Goal: Task Accomplishment & Management: Complete application form

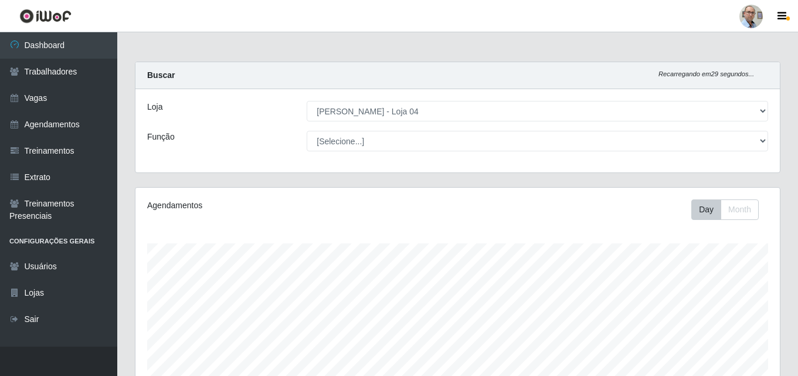
select select "251"
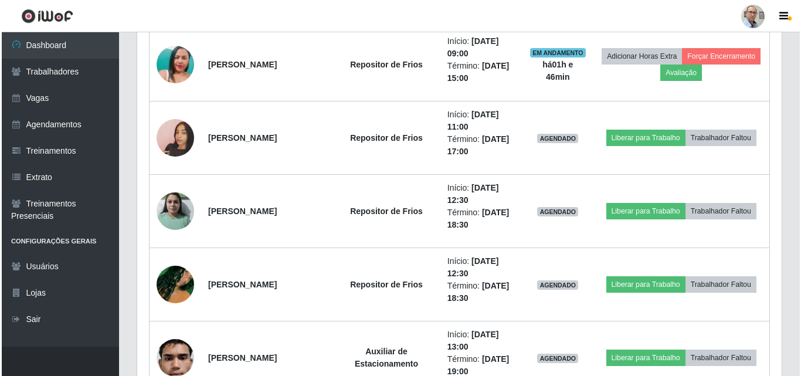
scroll to position [1758, 0]
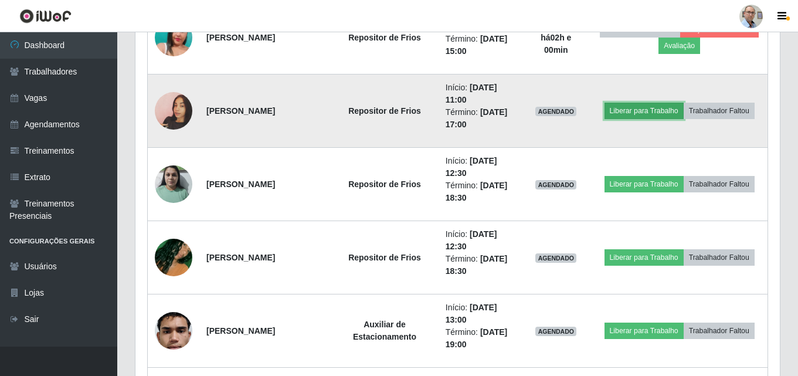
click at [651, 111] on button "Liberar para Trabalho" at bounding box center [643, 111] width 79 height 16
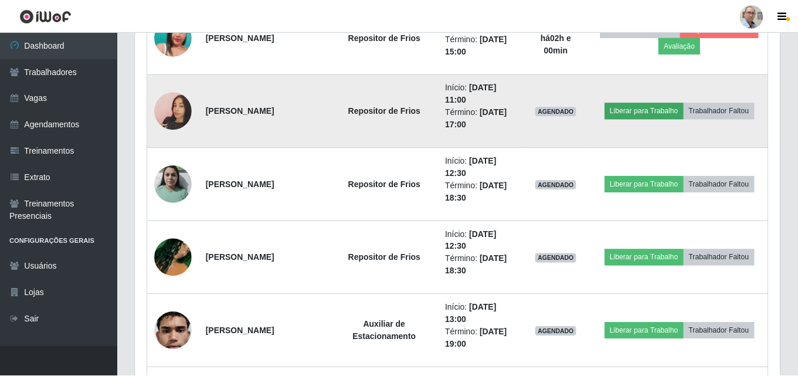
scroll to position [243, 638]
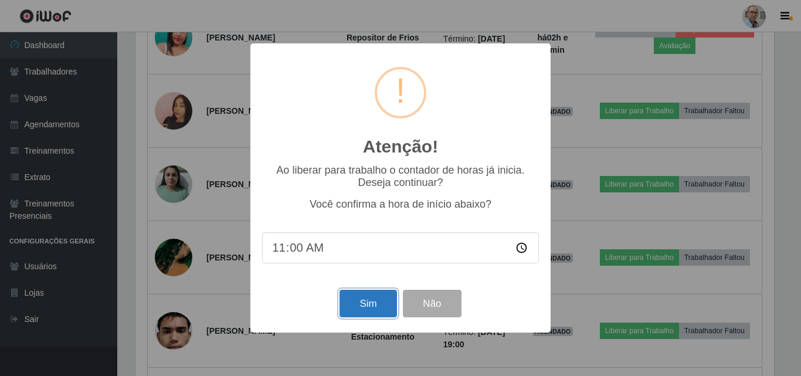
click at [369, 297] on button "Sim" at bounding box center [367, 304] width 57 height 28
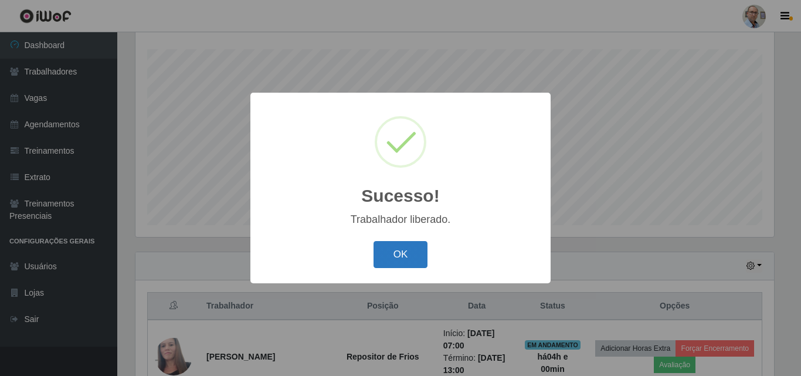
click at [392, 263] on button "OK" at bounding box center [400, 255] width 55 height 28
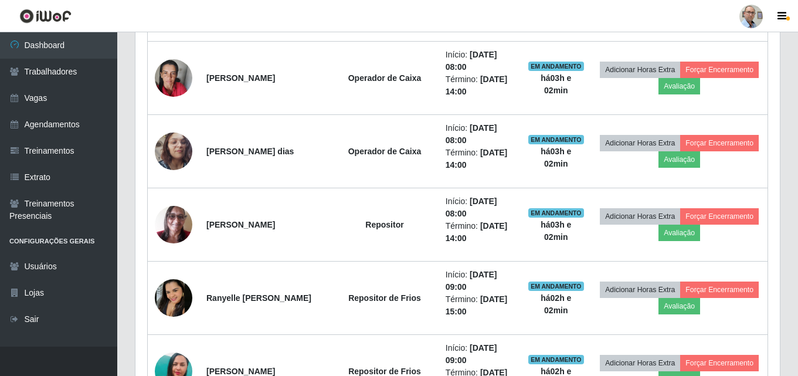
scroll to position [1454, 0]
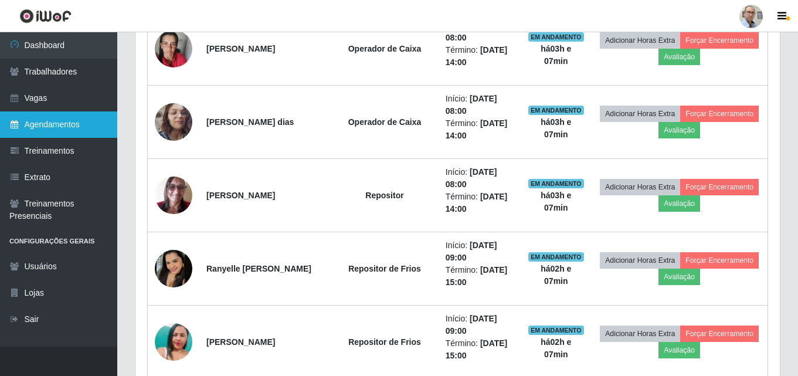
click at [46, 130] on link "Agendamentos" at bounding box center [58, 124] width 117 height 26
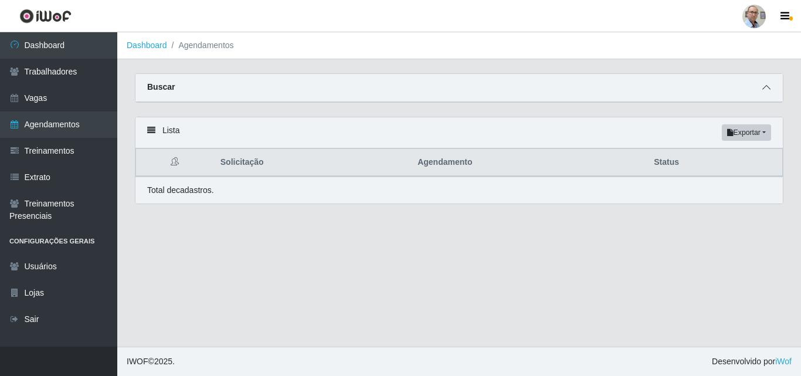
click at [760, 88] on span at bounding box center [766, 87] width 14 height 13
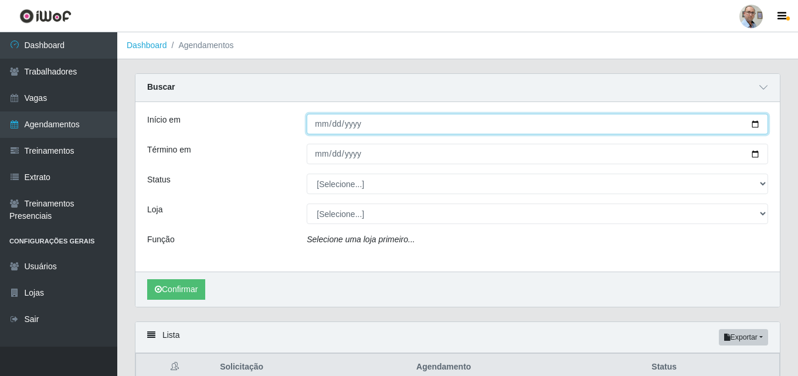
click at [756, 127] on input "Início em" at bounding box center [537, 124] width 461 height 21
type input "[DATE]"
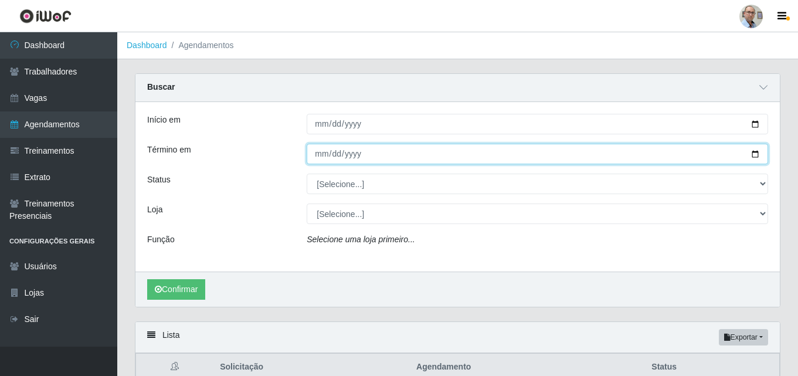
click at [757, 153] on input "Término em" at bounding box center [537, 154] width 461 height 21
type input "[DATE]"
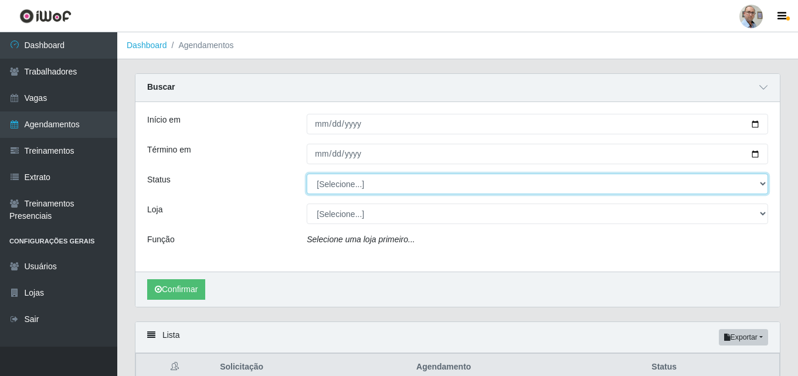
click at [349, 189] on select "[Selecione...] AGENDADO AGUARDANDO LIBERAR EM ANDAMENTO EM REVISÃO FINALIZADO C…" at bounding box center [537, 183] width 461 height 21
select select "AGENDADO"
click at [307, 174] on select "[Selecione...] AGENDADO AGUARDANDO LIBERAR EM ANDAMENTO EM REVISÃO FINALIZADO C…" at bounding box center [537, 183] width 461 height 21
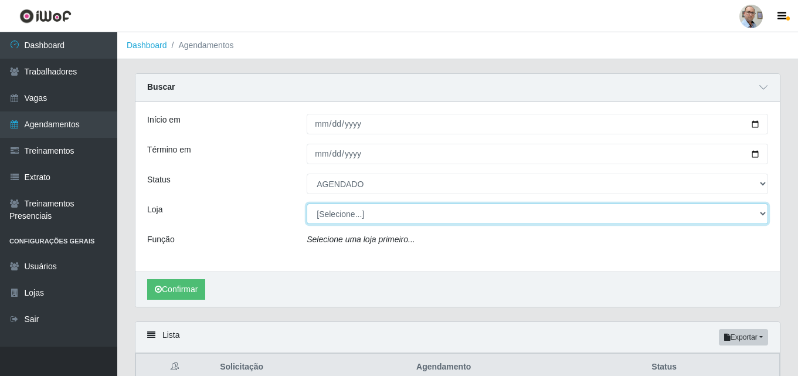
click at [354, 221] on select "[Selecione...] Mar Vermelho - Loja 04" at bounding box center [537, 213] width 461 height 21
select select "251"
click at [307, 204] on select "[Selecione...] Mar Vermelho - Loja 04" at bounding box center [537, 213] width 461 height 21
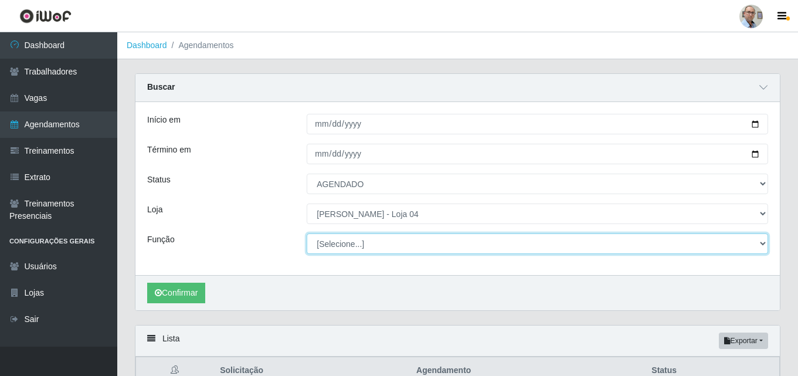
click at [349, 241] on select "[Selecione...] ASG ASG + ASG ++ Auxiliar de Depósito Auxiliar de Depósito + Aux…" at bounding box center [537, 243] width 461 height 21
select select "22"
click at [307, 234] on select "[Selecione...] ASG ASG + ASG ++ Auxiliar de Depósito Auxiliar de Depósito + Aux…" at bounding box center [537, 243] width 461 height 21
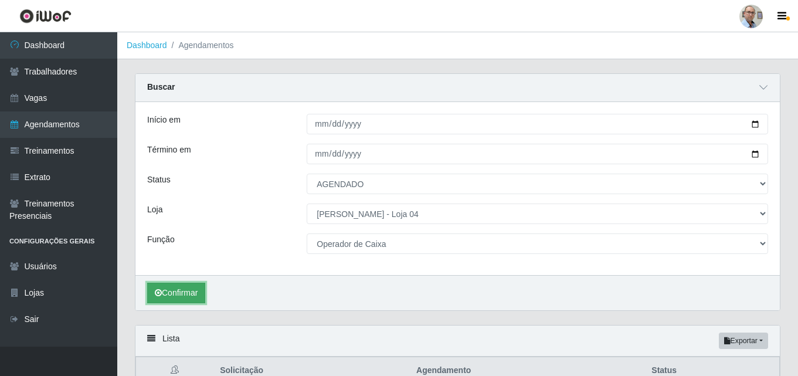
click at [202, 288] on button "Confirmar" at bounding box center [176, 293] width 58 height 21
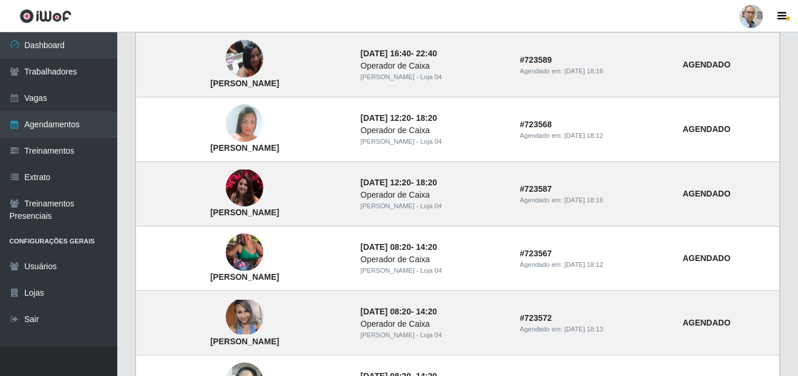
scroll to position [293, 0]
